Goal: Transaction & Acquisition: Register for event/course

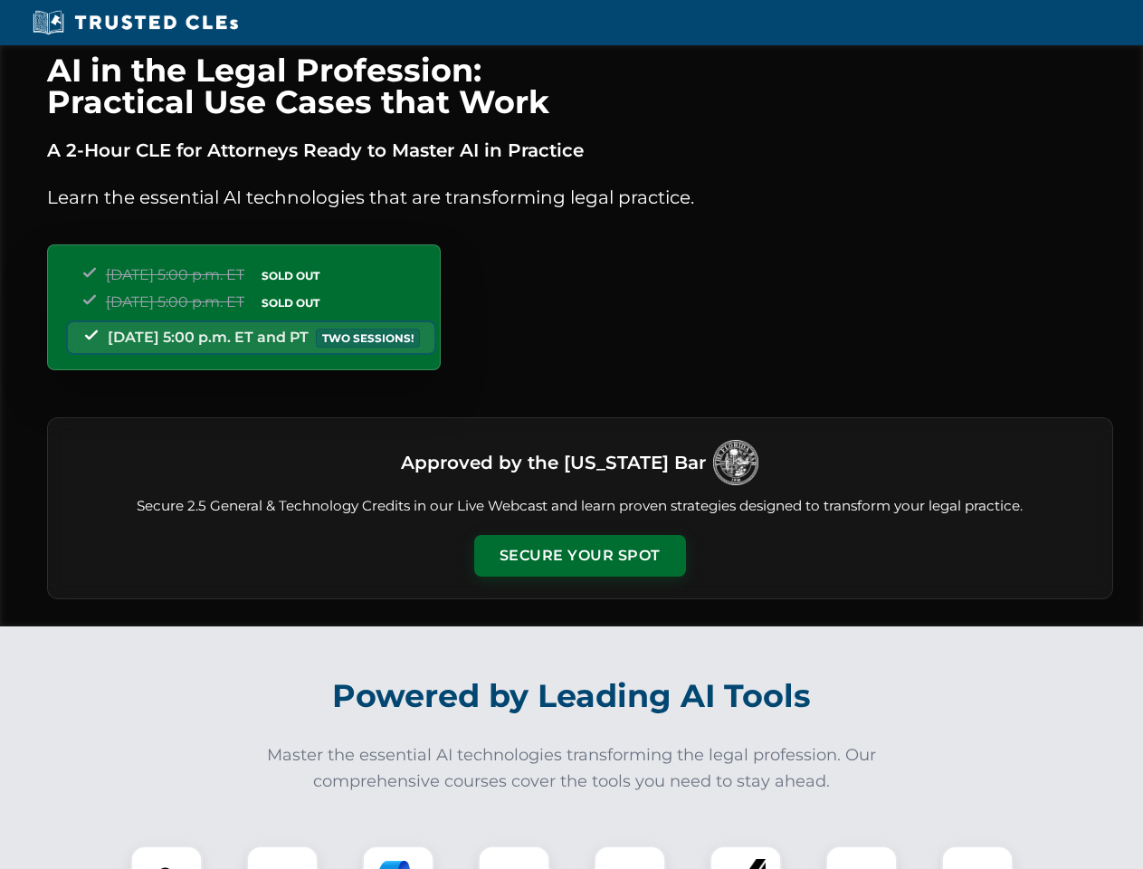
click at [579, 556] on button "Secure Your Spot" at bounding box center [580, 556] width 212 height 42
click at [167, 857] on img at bounding box center [166, 881] width 52 height 52
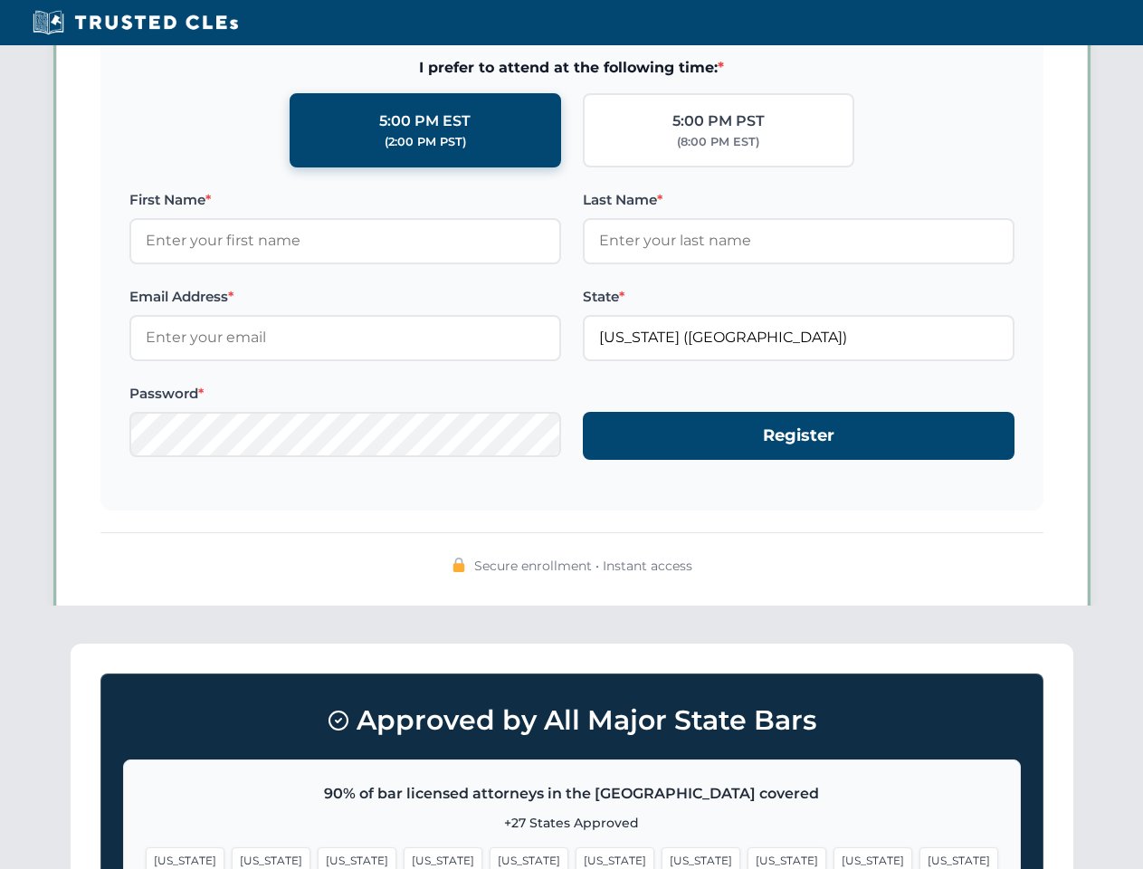
click at [661, 857] on span "[US_STATE]" at bounding box center [700, 860] width 79 height 26
click at [833, 857] on span "[US_STATE]" at bounding box center [872, 860] width 79 height 26
